Goal: Transaction & Acquisition: Purchase product/service

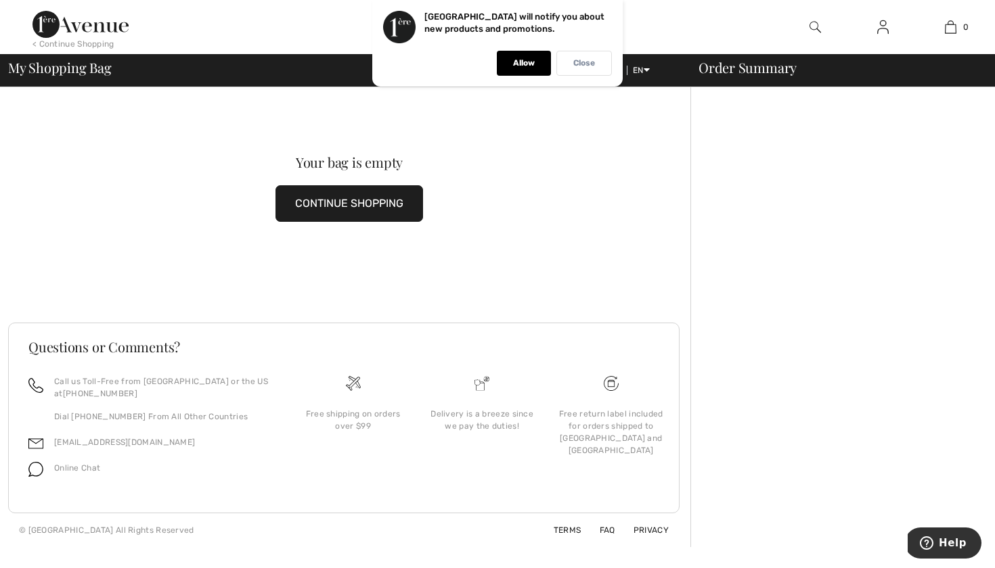
click at [591, 64] on p "Close" at bounding box center [584, 63] width 22 height 10
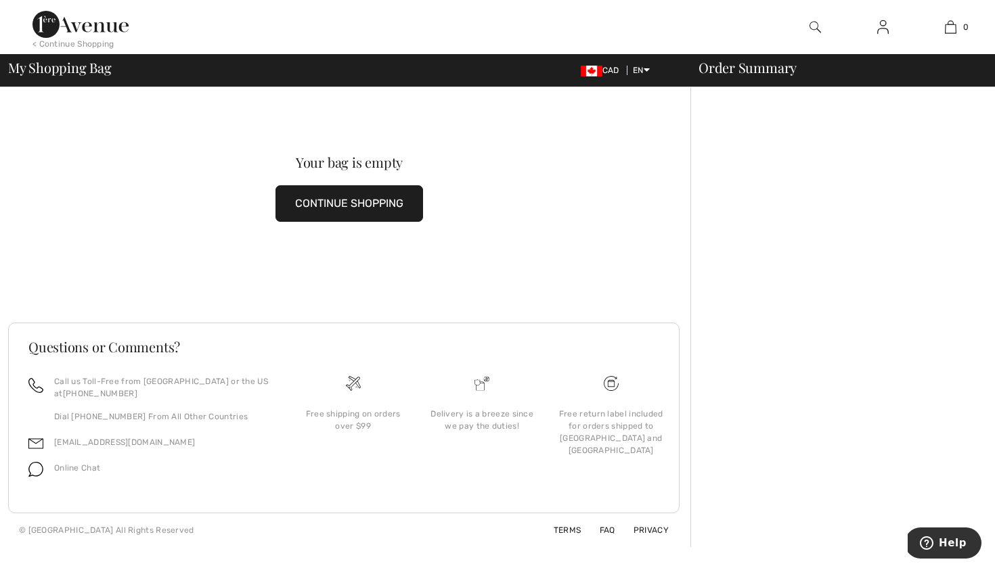
click at [93, 25] on img at bounding box center [80, 24] width 96 height 27
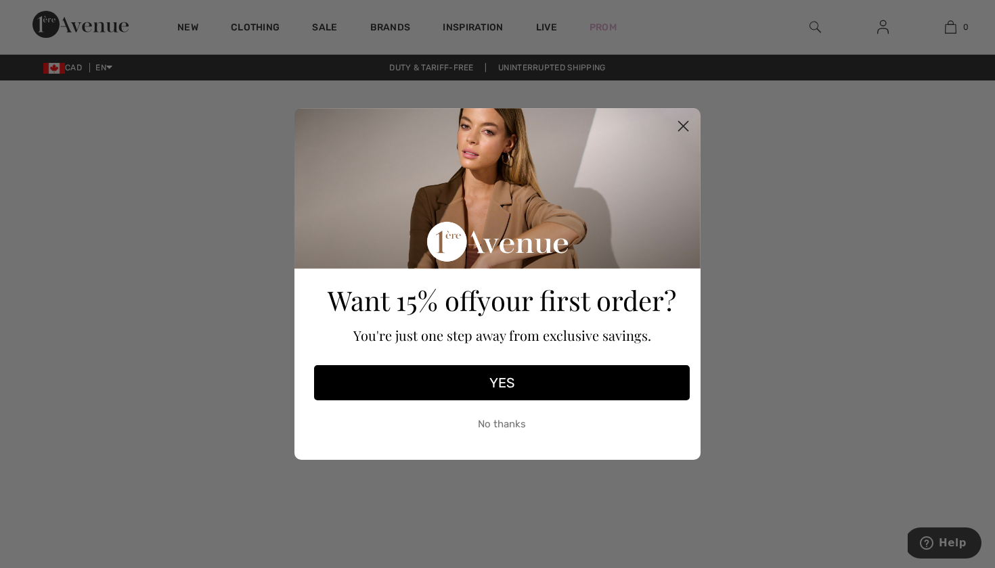
click at [682, 123] on circle "Close dialog" at bounding box center [683, 126] width 22 height 22
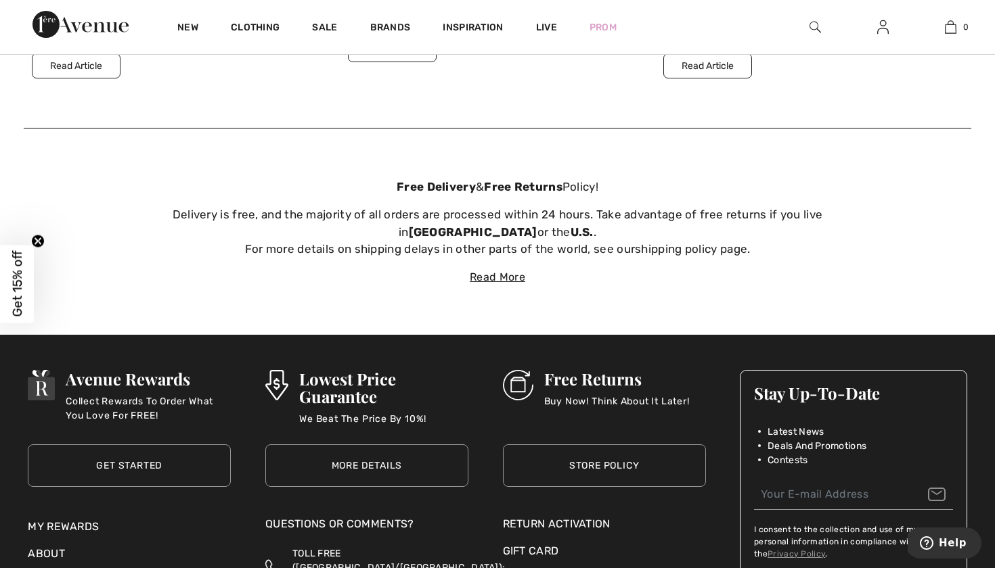
scroll to position [4564, 0]
click at [499, 269] on div "Read More" at bounding box center [497, 277] width 947 height 16
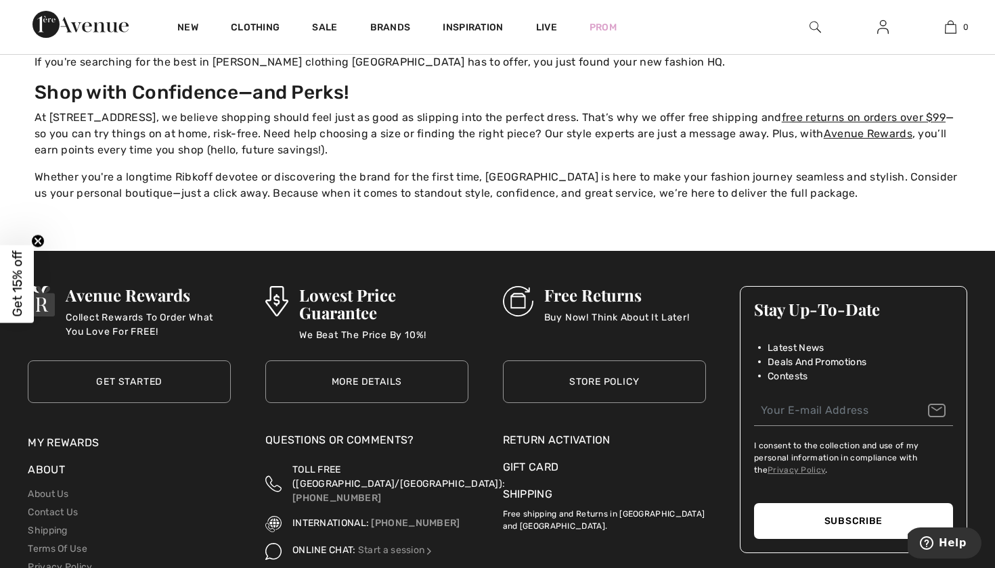
scroll to position [5101, 0]
click at [598, 360] on link "Store Policy" at bounding box center [604, 381] width 203 height 43
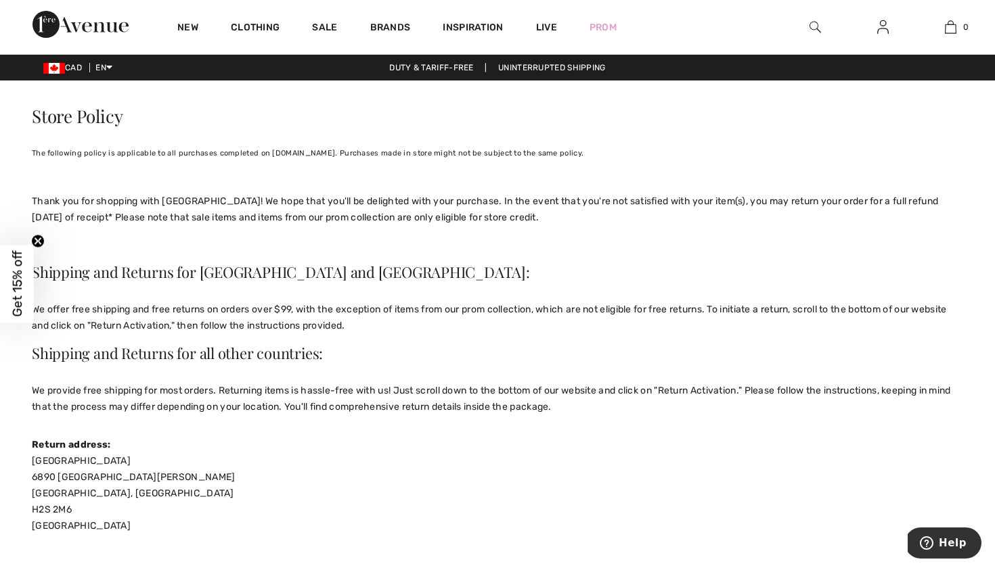
click at [39, 239] on circle "Close teaser" at bounding box center [38, 241] width 13 height 13
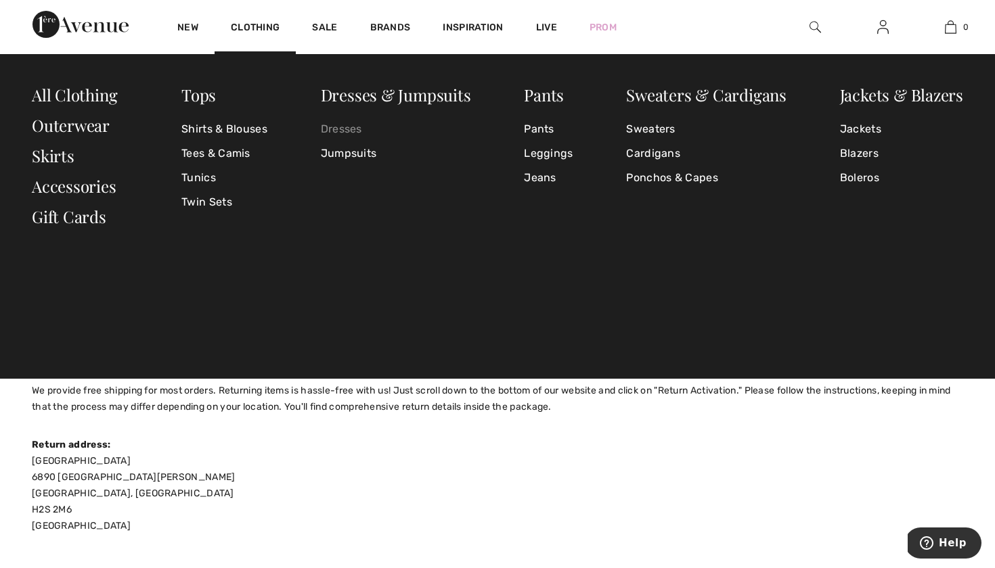
click at [354, 127] on link "Dresses" at bounding box center [396, 129] width 150 height 24
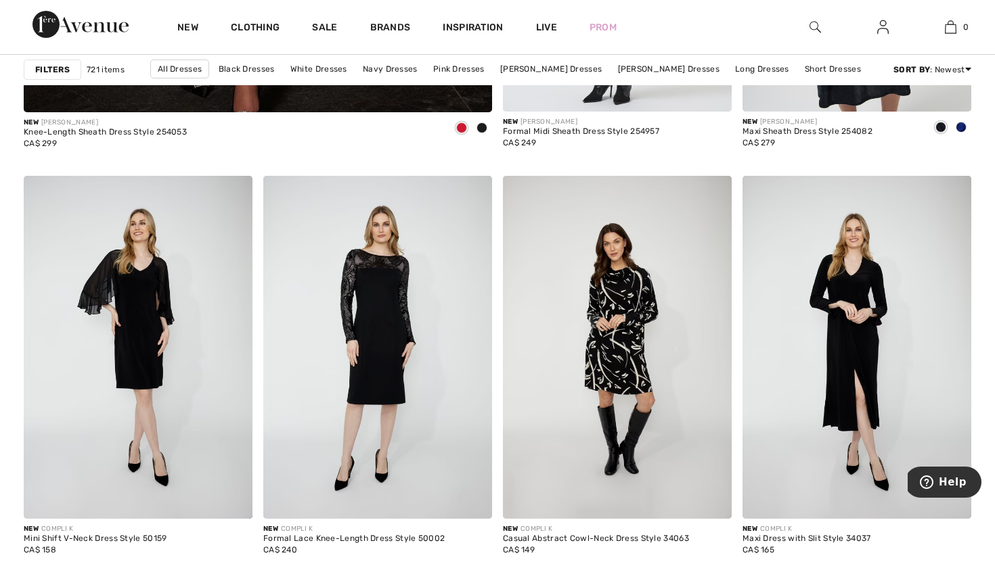
scroll to position [3850, 0]
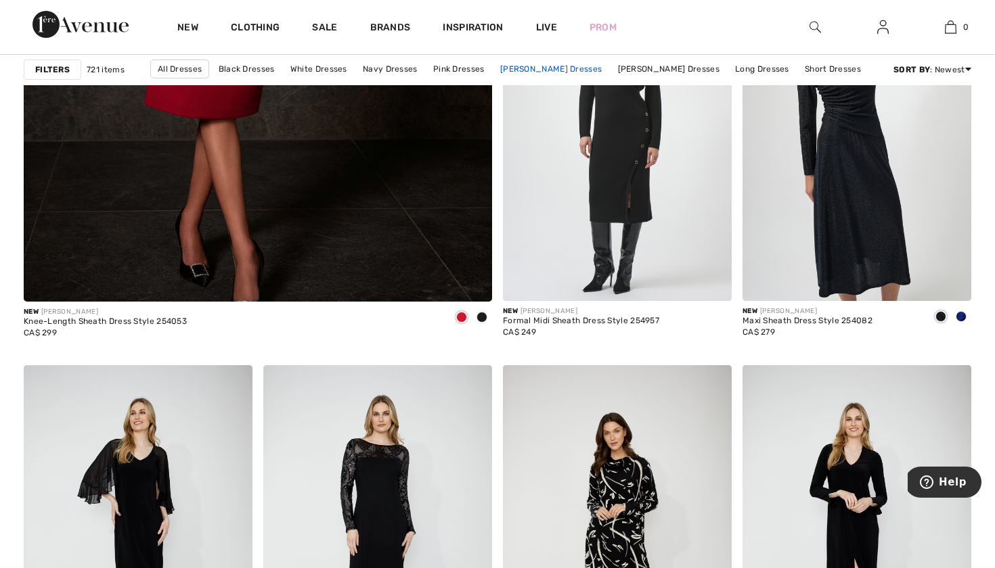
click at [578, 71] on link "[PERSON_NAME] Dresses" at bounding box center [550, 69] width 115 height 18
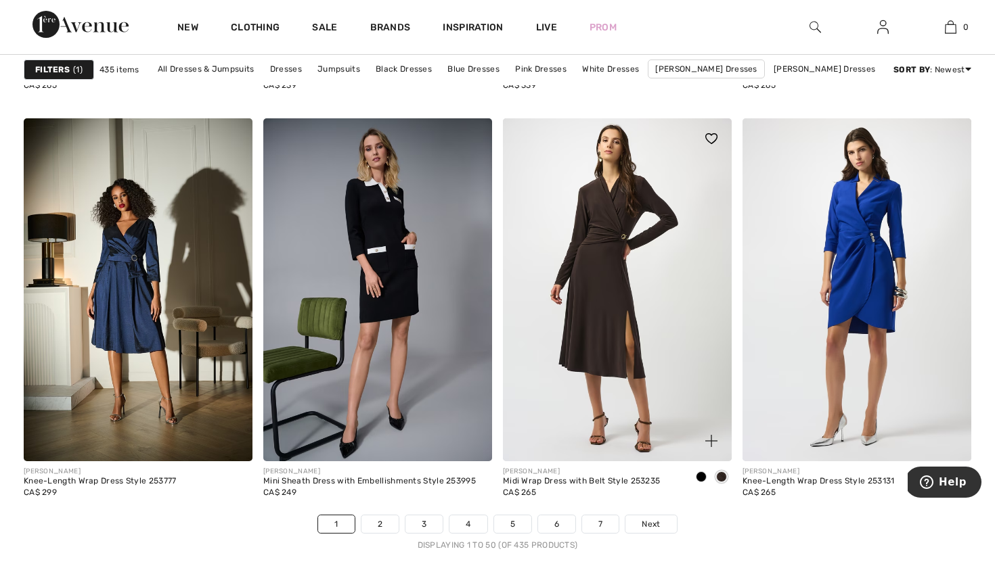
scroll to position [6018, 0]
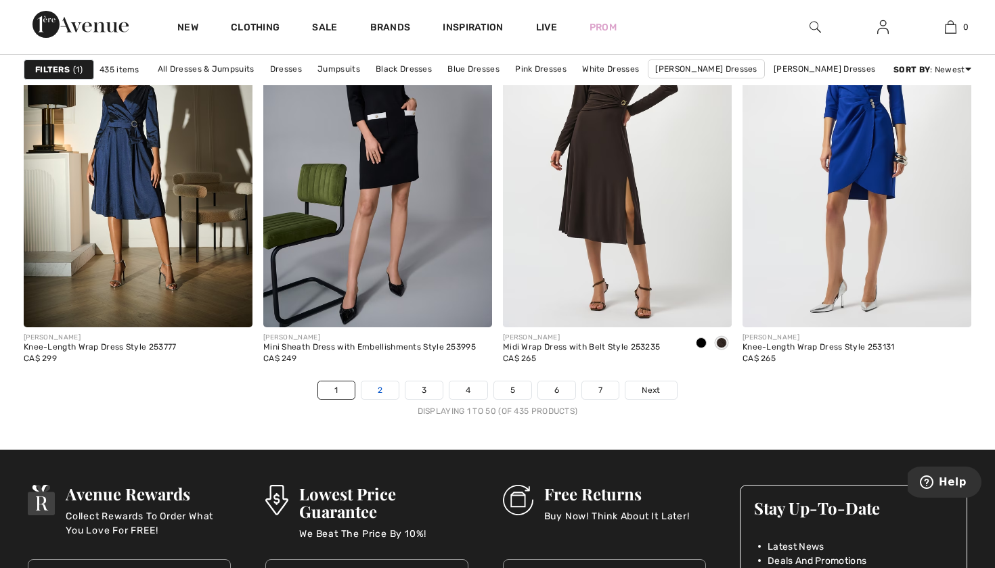
click at [379, 387] on link "2" at bounding box center [379, 391] width 37 height 18
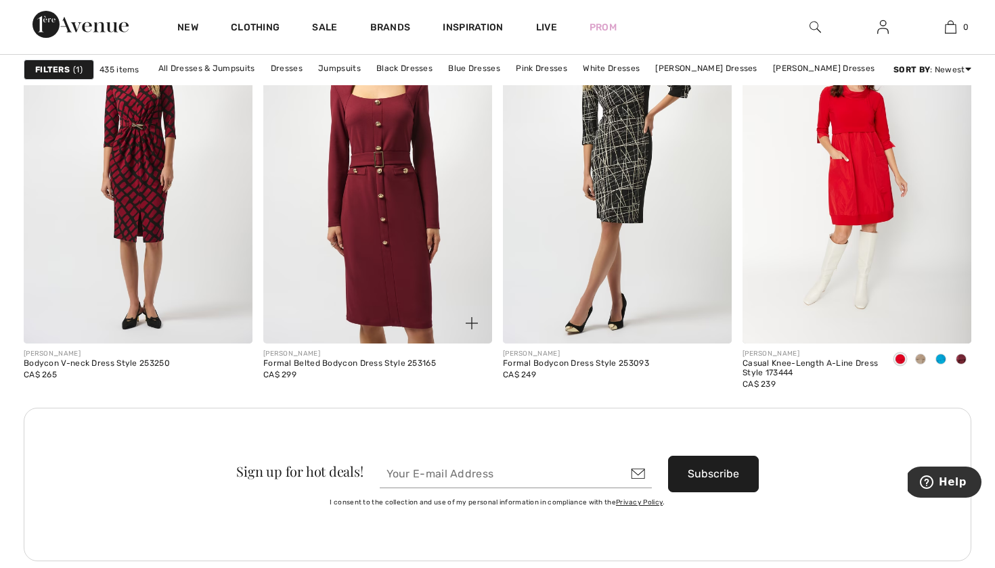
scroll to position [2798, 0]
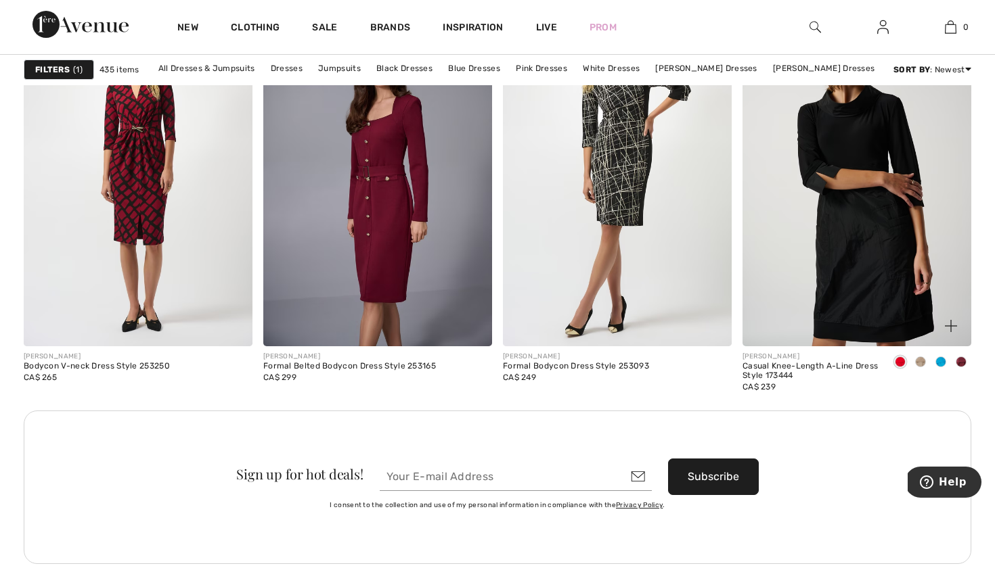
click at [840, 184] on img at bounding box center [856, 174] width 229 height 343
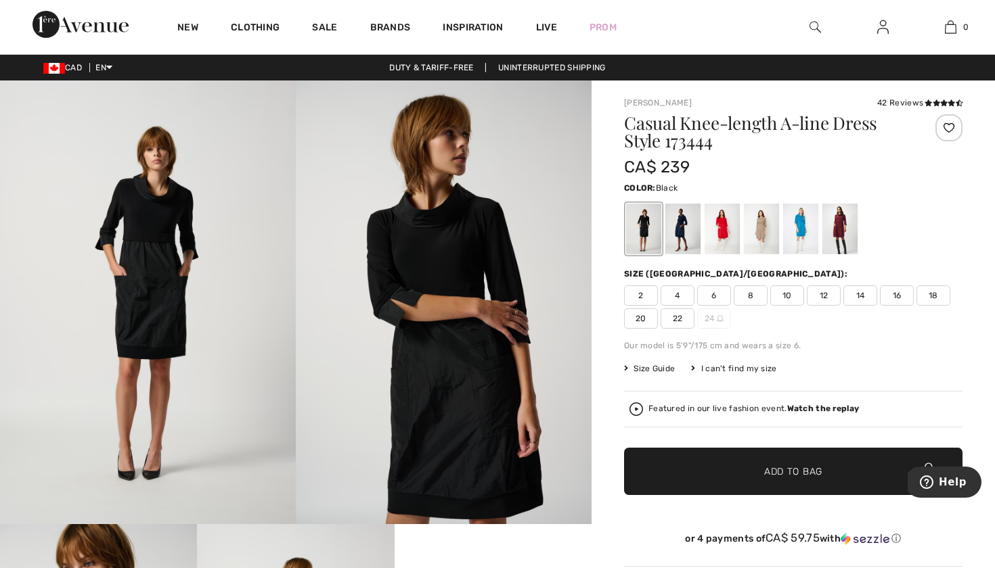
click at [824, 299] on span "12" at bounding box center [824, 296] width 34 height 20
click at [681, 236] on div at bounding box center [682, 229] width 35 height 51
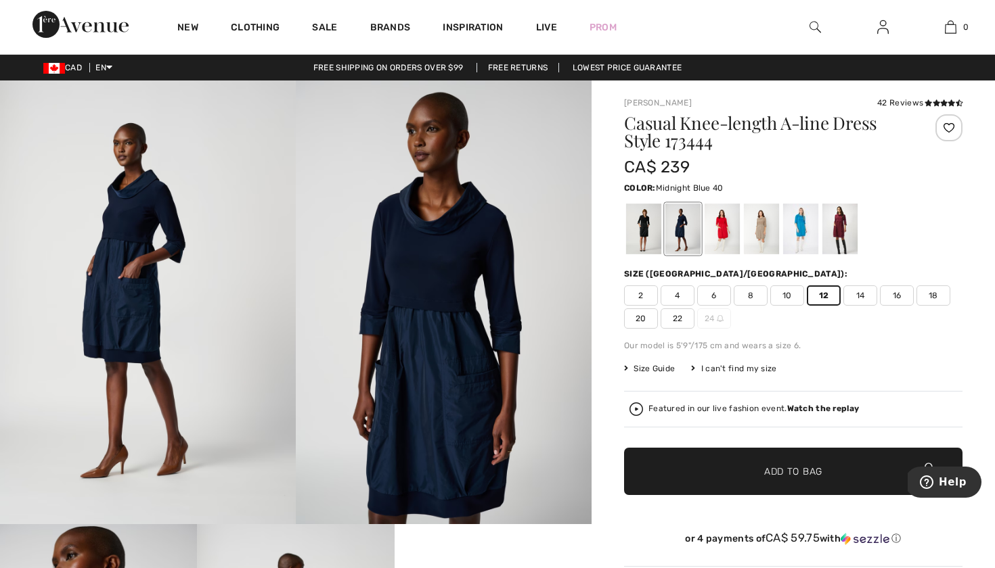
click at [152, 225] on img at bounding box center [148, 303] width 296 height 444
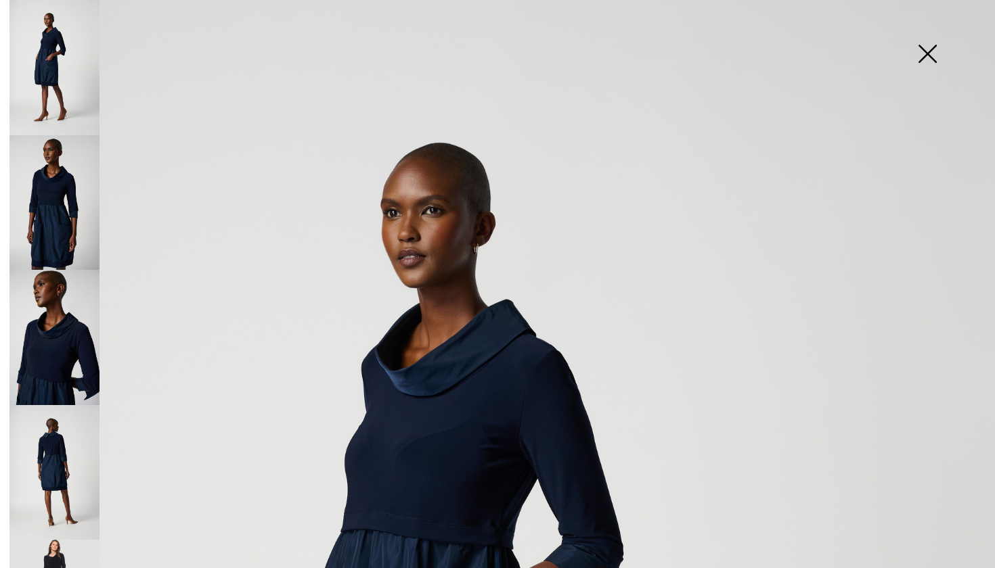
click at [58, 189] on img at bounding box center [54, 202] width 90 height 135
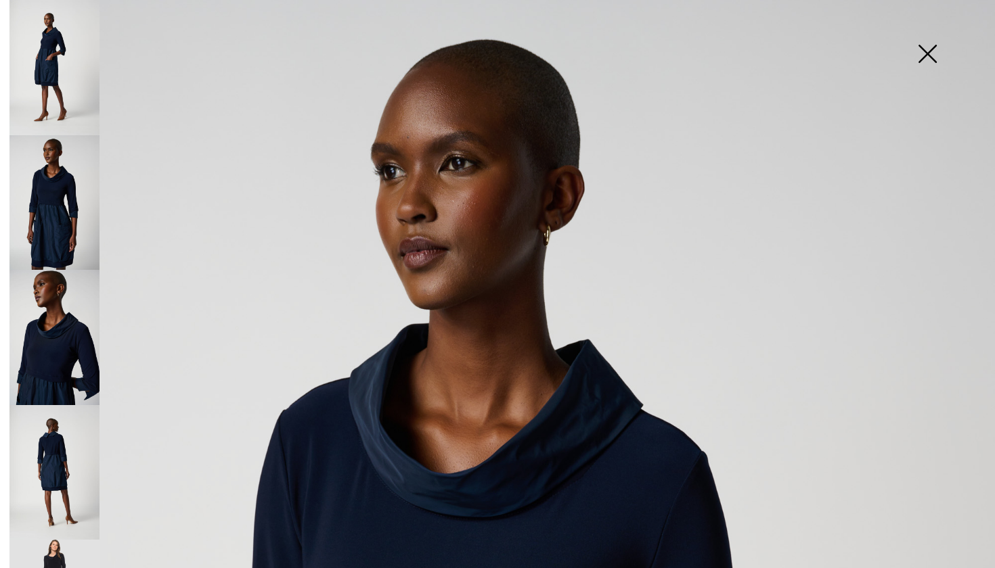
click at [55, 363] on img at bounding box center [54, 337] width 90 height 135
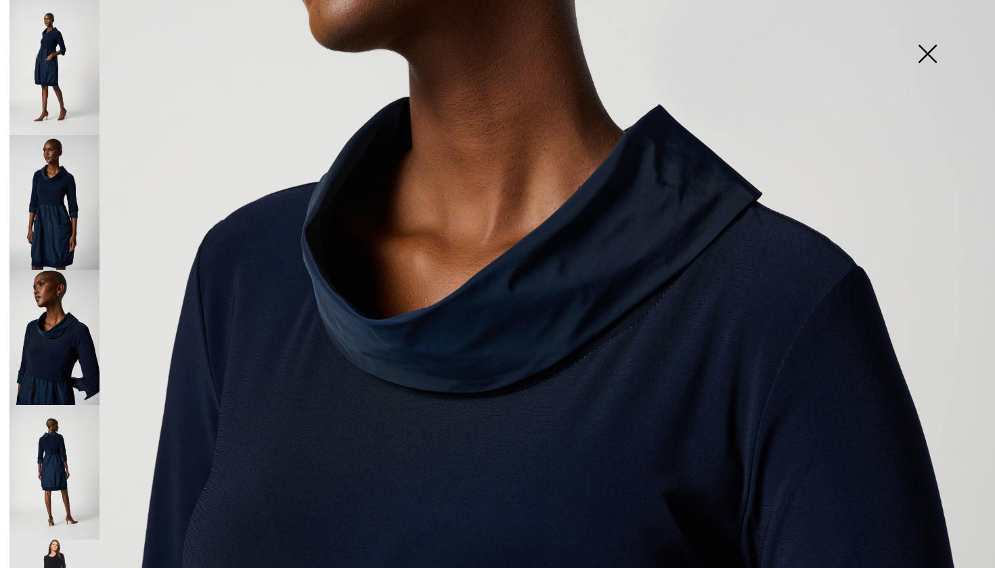
scroll to position [407, 0]
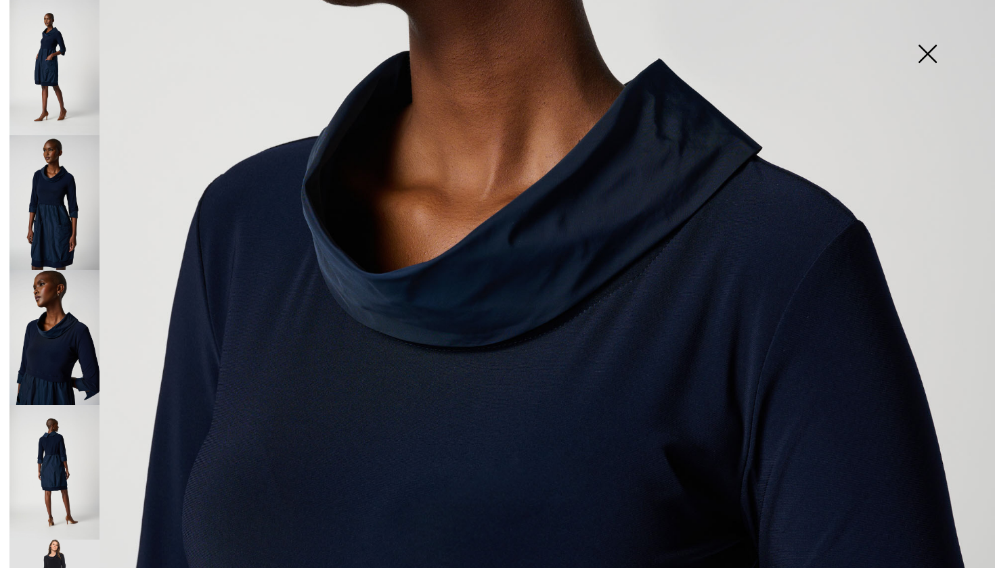
click at [76, 345] on img at bounding box center [54, 337] width 90 height 135
click at [52, 450] on img at bounding box center [54, 472] width 90 height 135
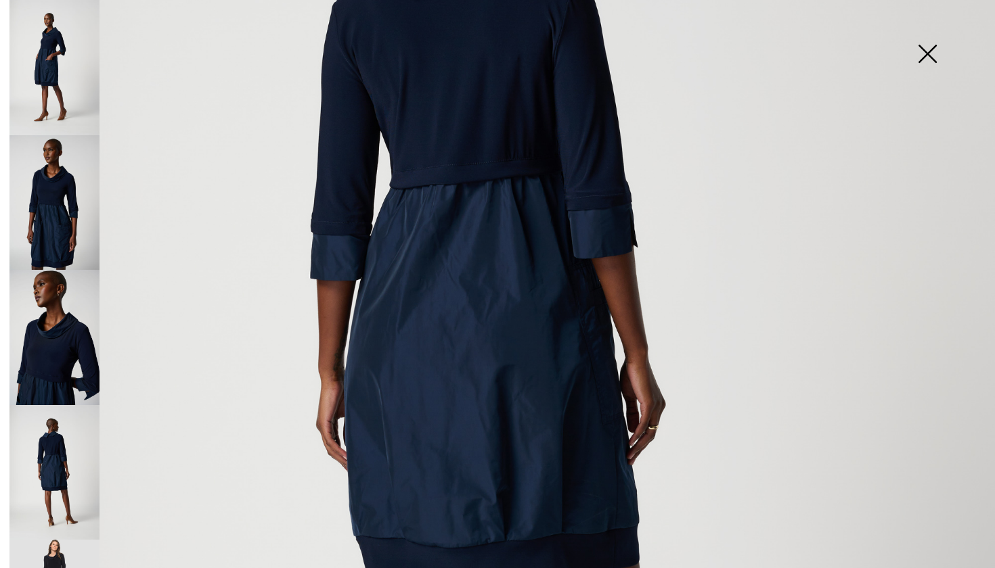
scroll to position [374, 0]
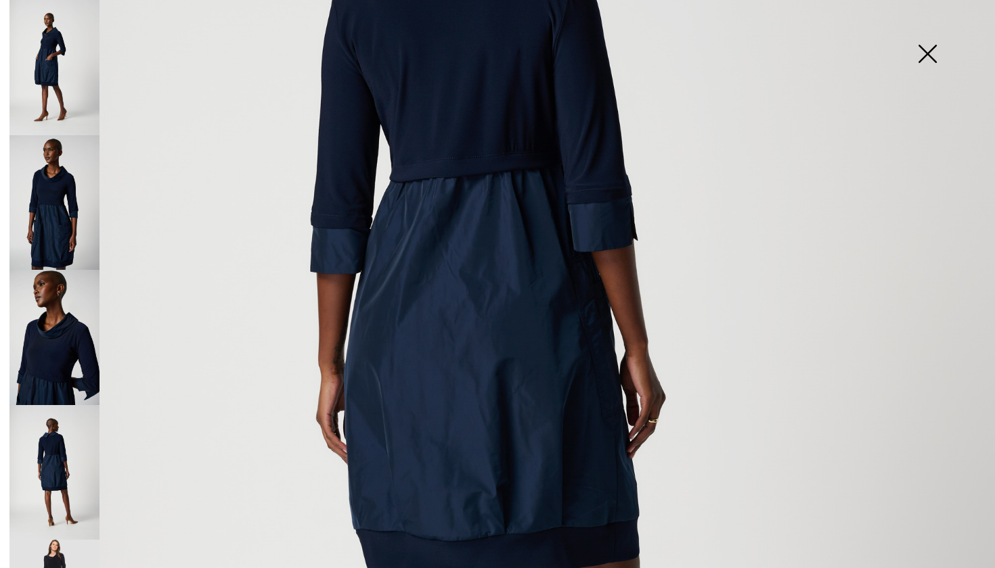
click at [50, 445] on img at bounding box center [54, 472] width 90 height 135
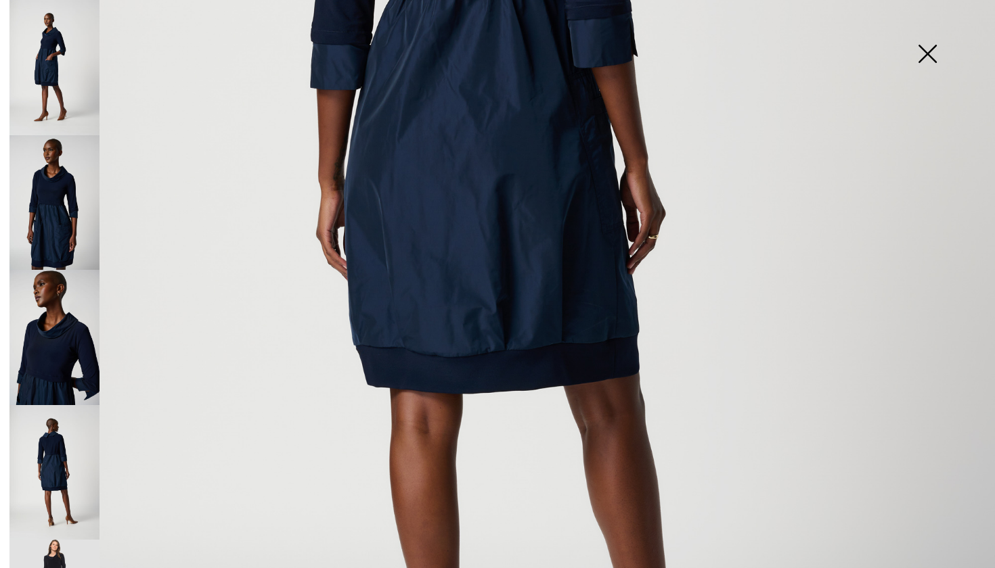
scroll to position [557, 0]
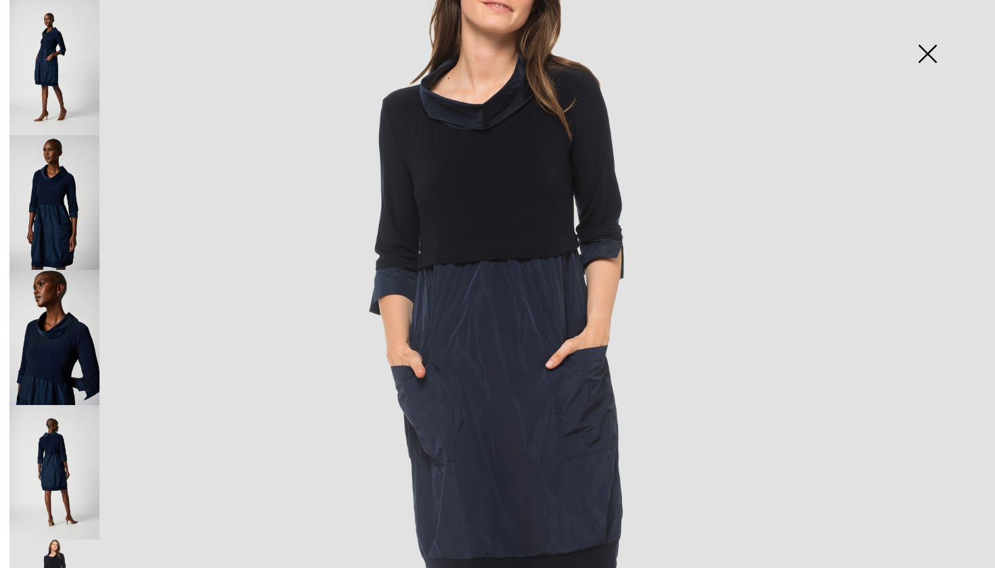
scroll to position [29, 0]
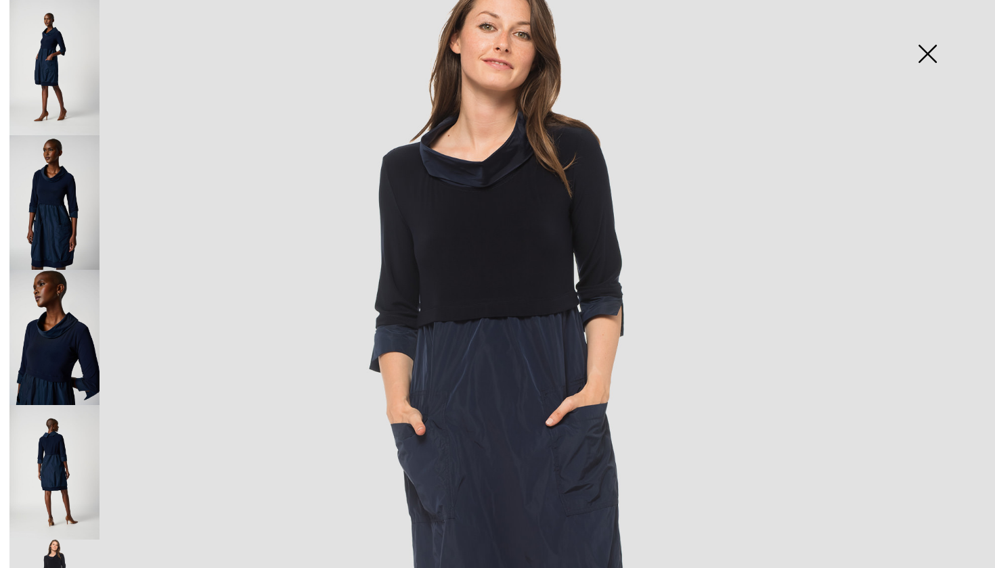
click at [515, 166] on img at bounding box center [497, 468] width 995 height 995
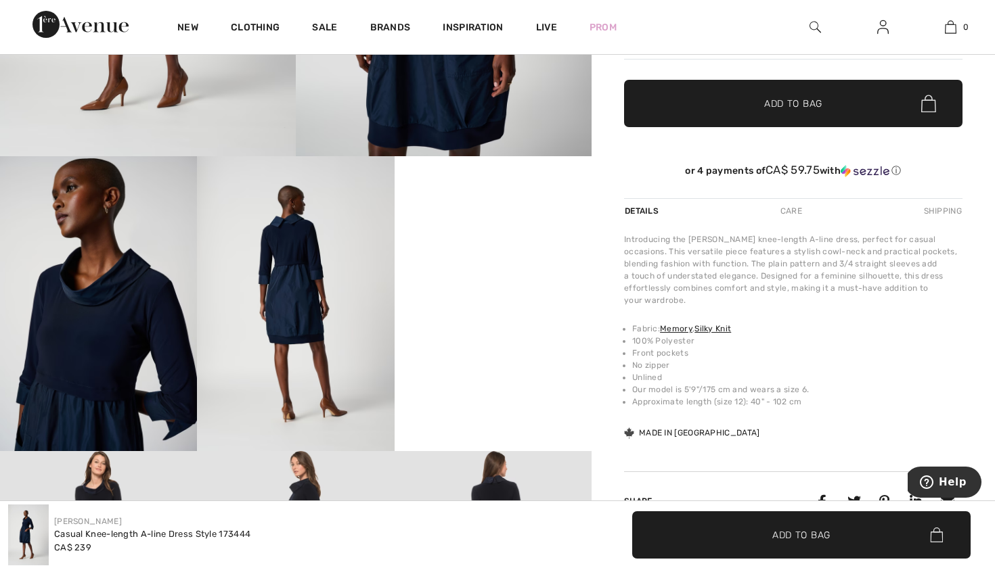
scroll to position [346, 0]
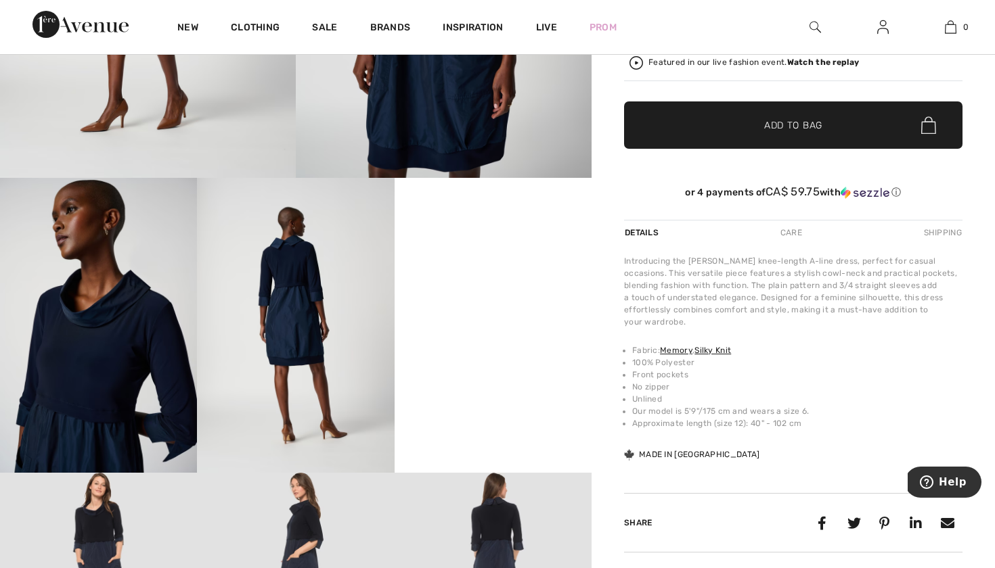
click at [506, 277] on video "Your browser does not support the video tag." at bounding box center [493, 227] width 197 height 99
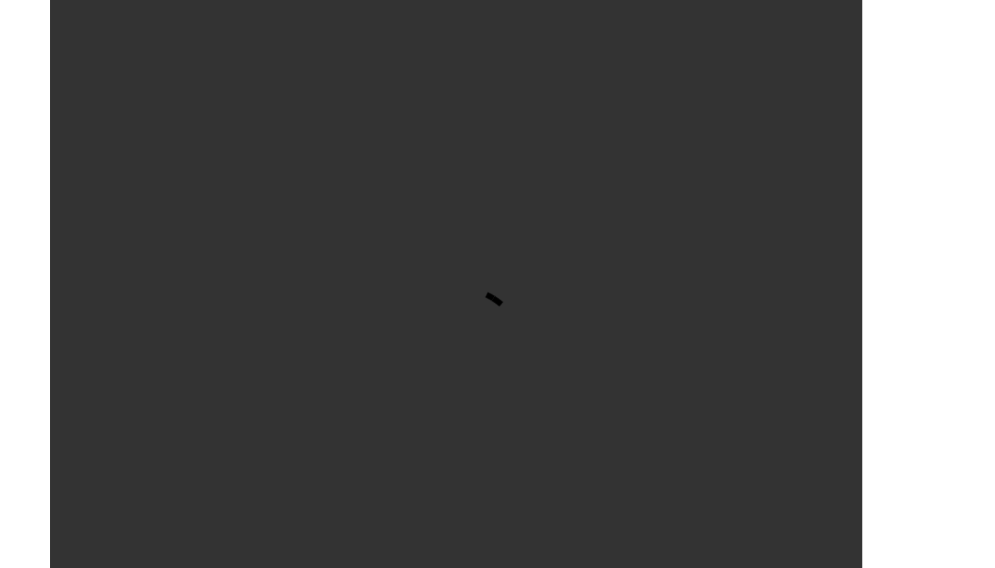
scroll to position [369, 0]
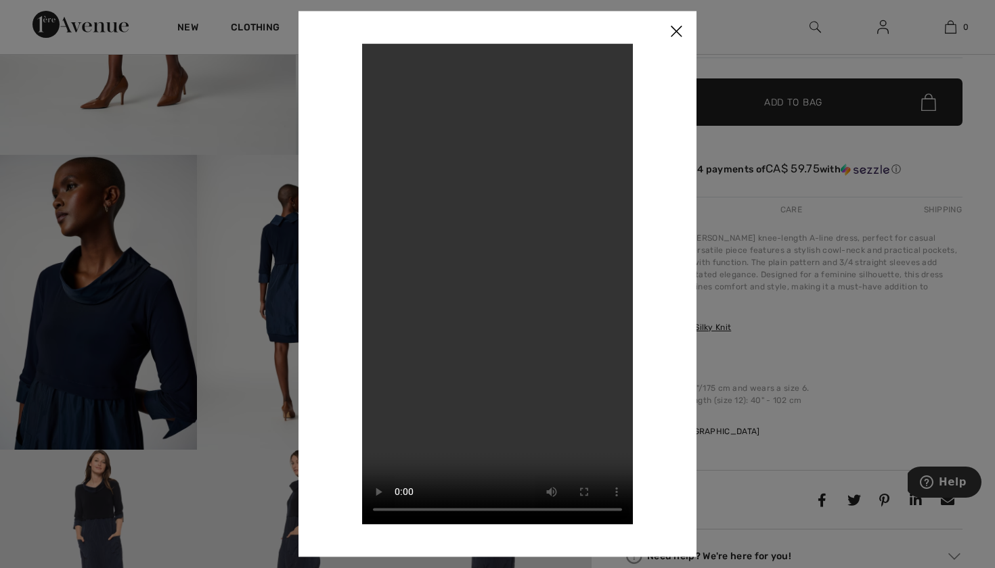
click at [676, 34] on img at bounding box center [676, 32] width 41 height 42
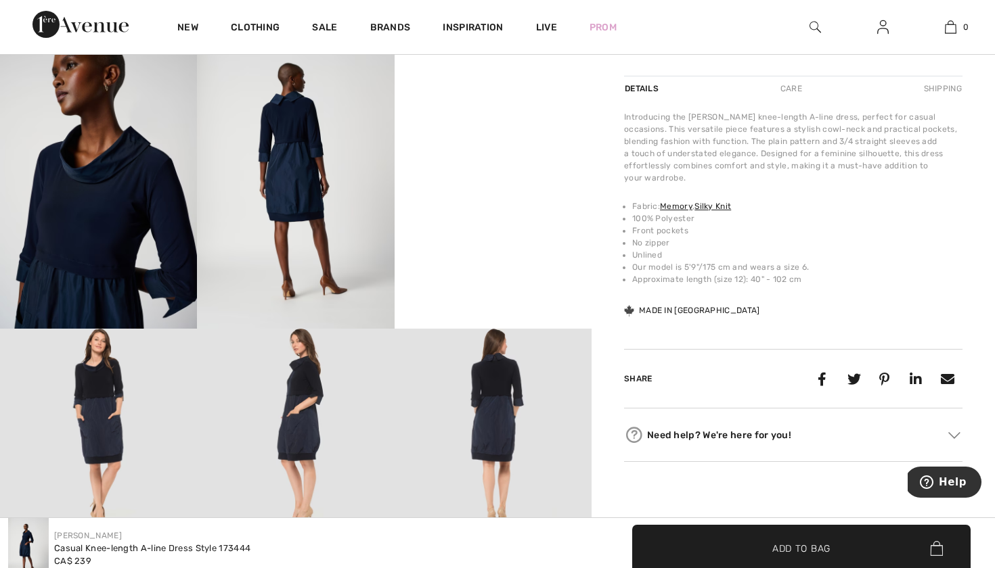
scroll to position [493, 0]
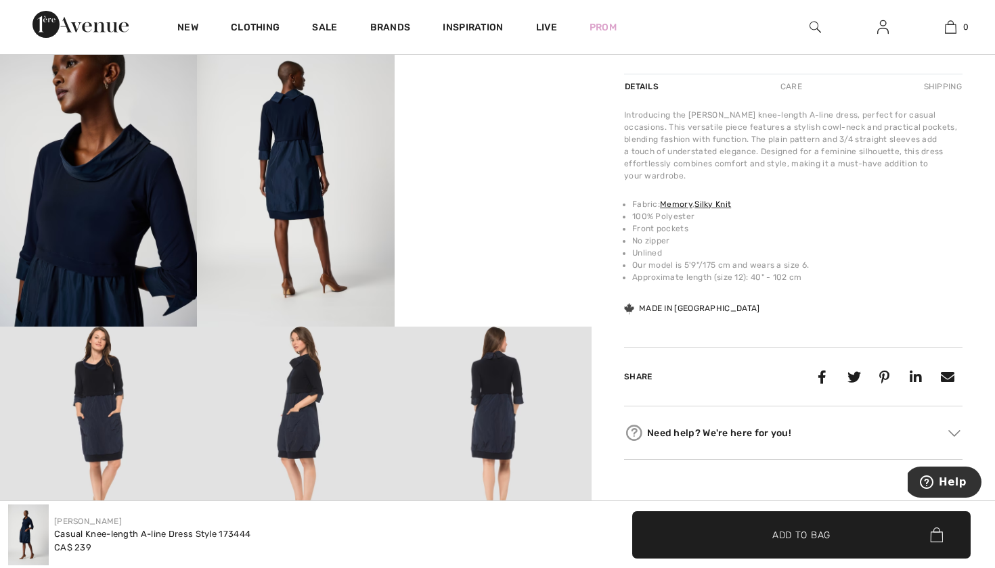
click at [98, 415] on img at bounding box center [98, 425] width 197 height 197
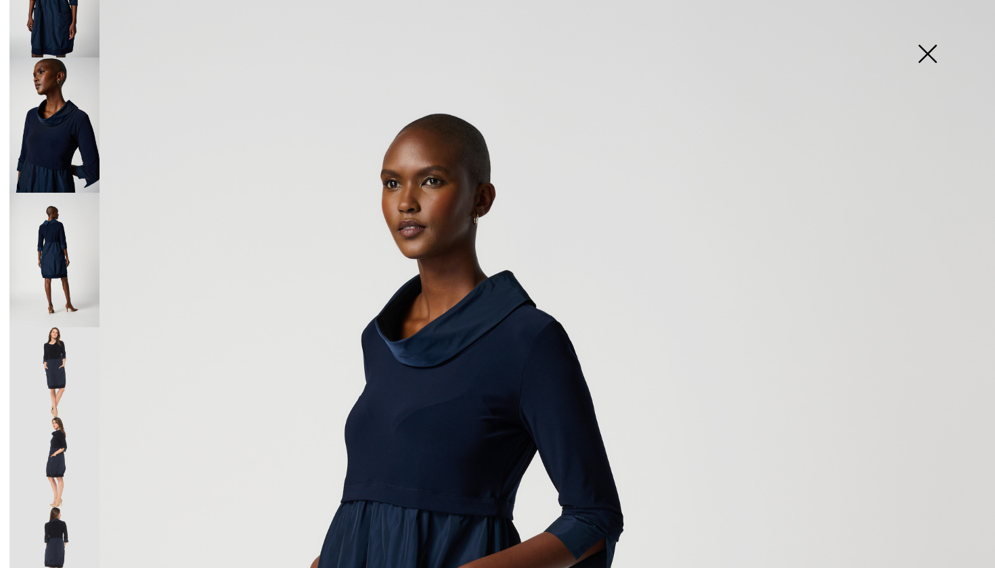
scroll to position [211, 0]
click at [53, 351] on img at bounding box center [54, 374] width 90 height 90
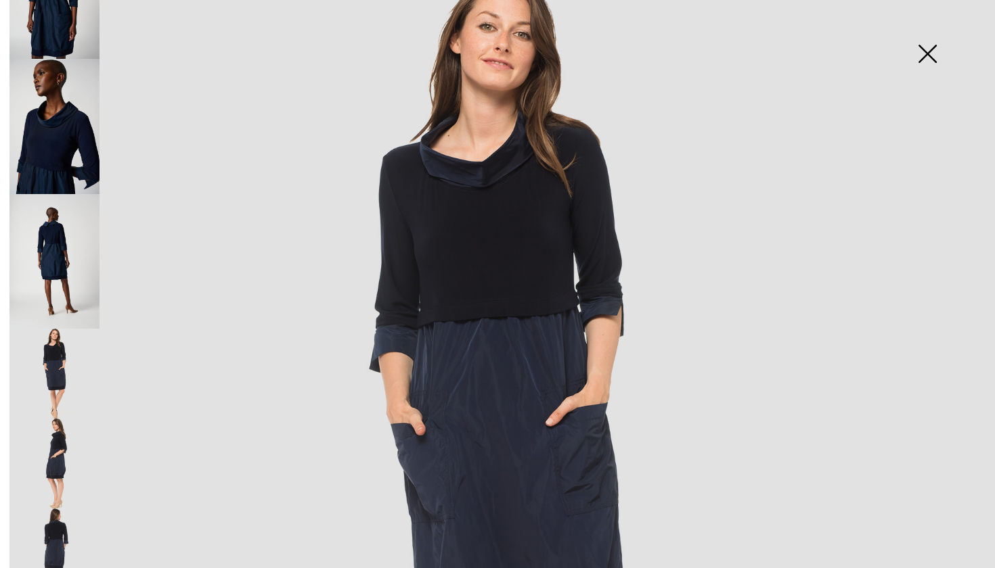
scroll to position [32, 0]
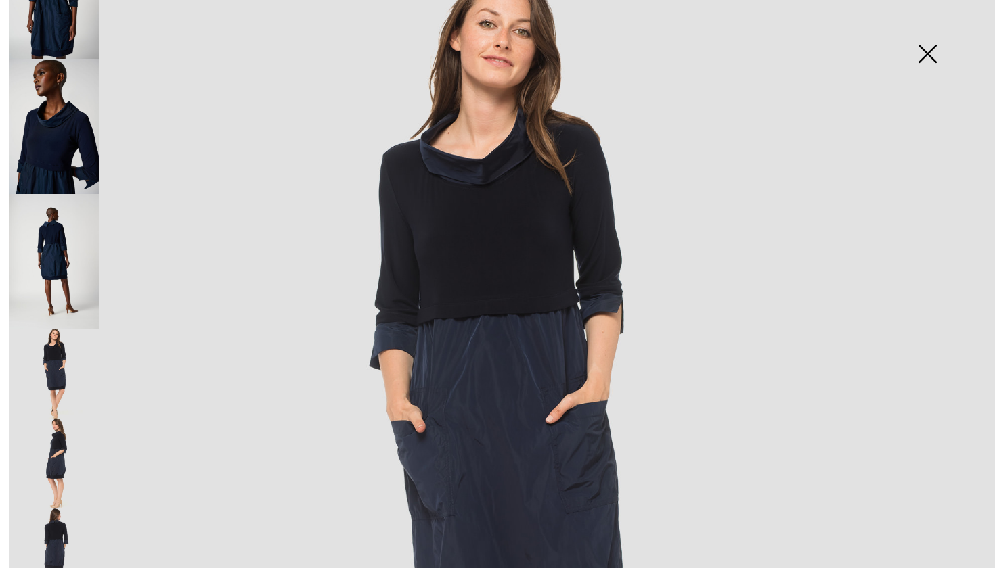
click at [64, 527] on img at bounding box center [54, 554] width 90 height 90
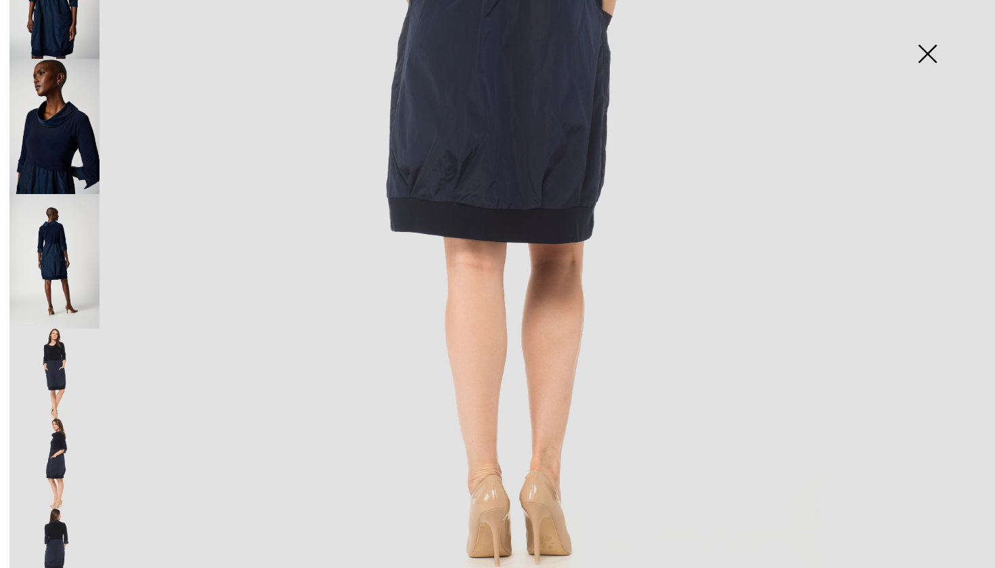
scroll to position [426, 0]
click at [64, 445] on img at bounding box center [54, 464] width 90 height 90
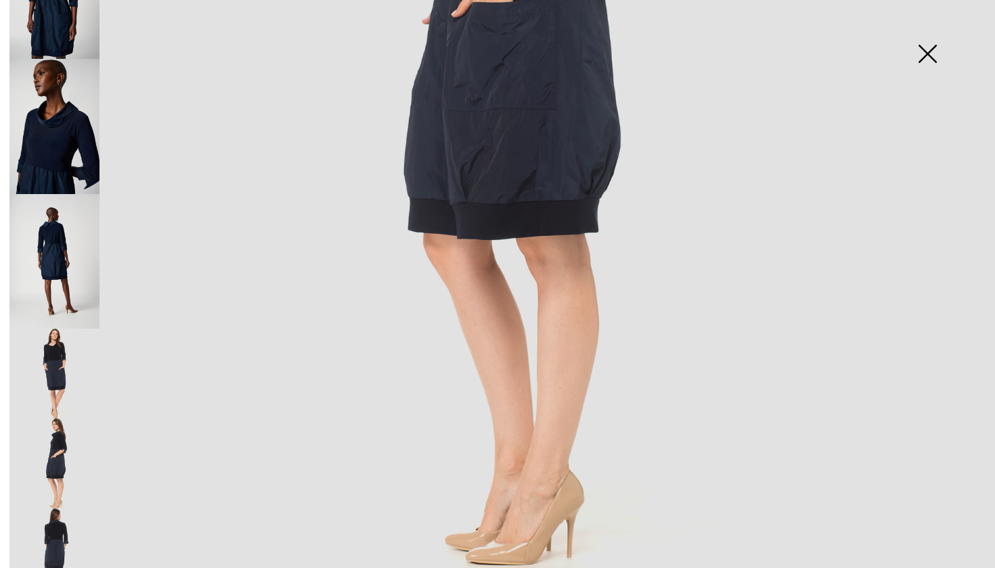
click at [67, 512] on img at bounding box center [54, 554] width 90 height 90
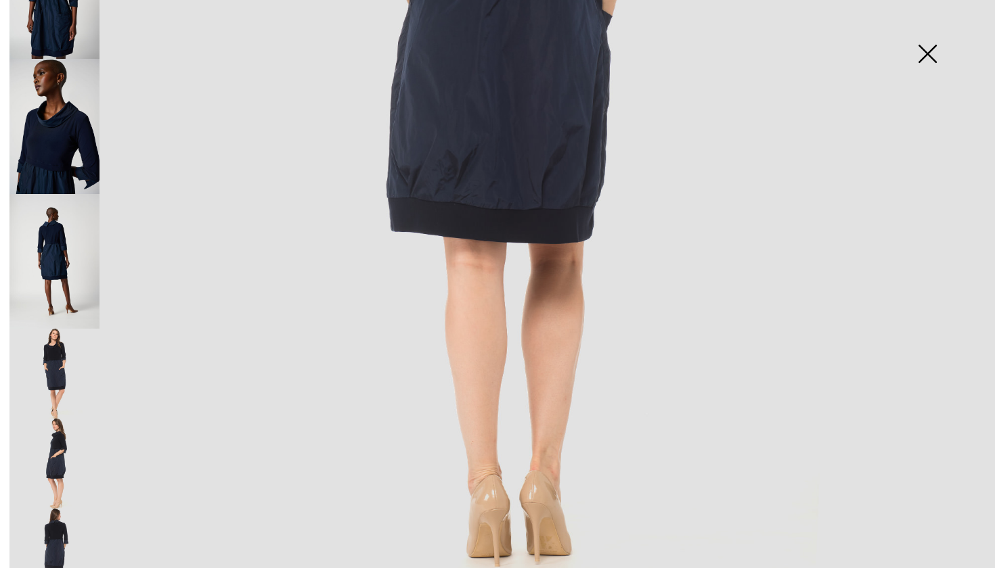
click at [928, 55] on img at bounding box center [927, 55] width 68 height 70
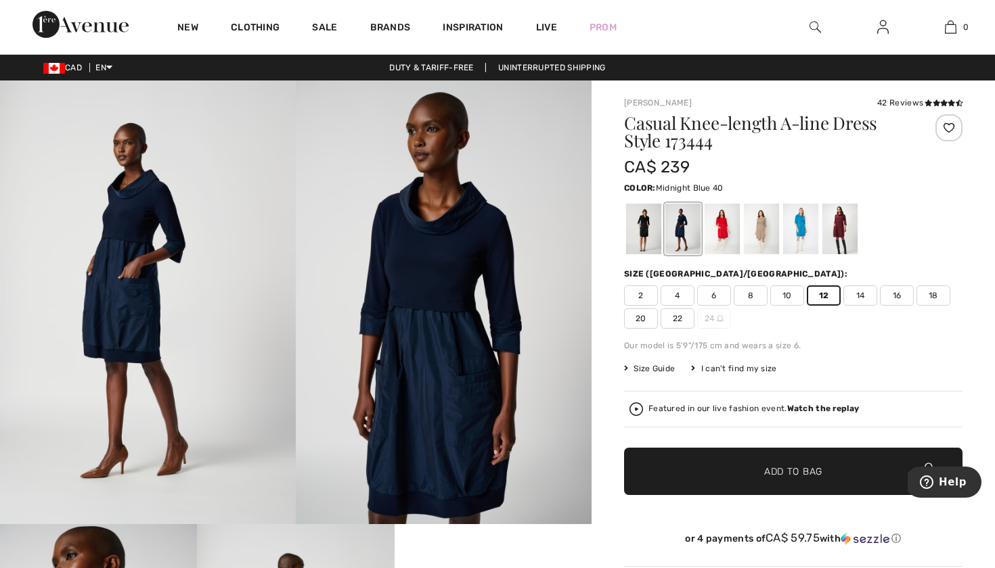
scroll to position [0, 0]
